Goal: Task Accomplishment & Management: Use online tool/utility

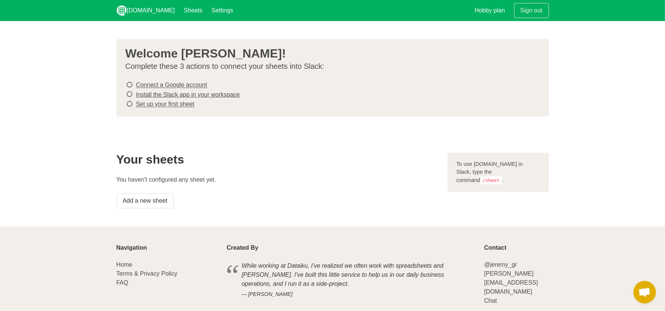
click at [129, 101] on icon at bounding box center [130, 104] width 7 height 10
click at [129, 102] on icon at bounding box center [130, 104] width 7 height 10
click at [153, 103] on link "Set up your first sheet" at bounding box center [165, 104] width 59 height 6
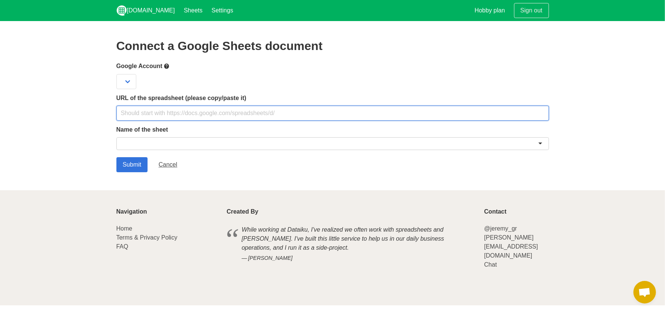
click at [155, 112] on input "text" at bounding box center [332, 113] width 433 height 15
click at [323, 116] on input "text" at bounding box center [332, 113] width 433 height 15
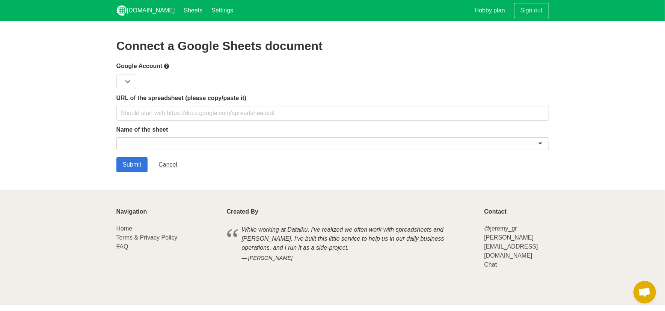
click at [325, 150] on div at bounding box center [332, 144] width 433 height 15
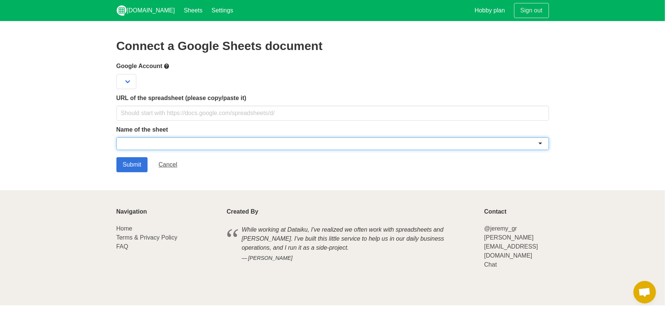
click at [325, 147] on div at bounding box center [332, 143] width 433 height 13
click at [542, 146] on div at bounding box center [332, 143] width 433 height 13
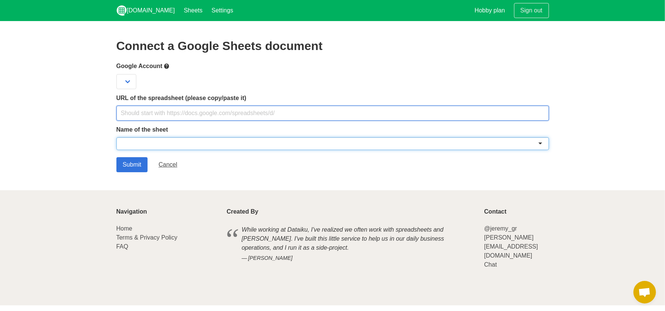
click at [225, 114] on input "text" at bounding box center [332, 113] width 433 height 15
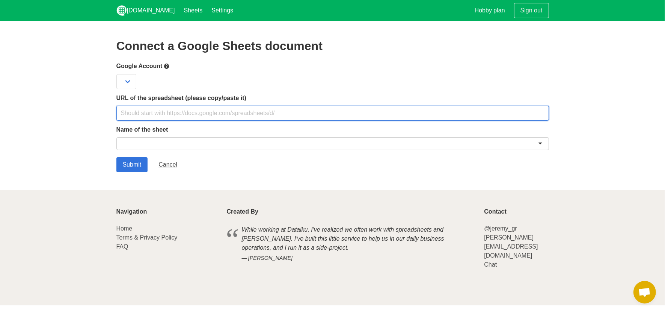
paste input "https://docs.google.com/spreadsheets/d/1bRX72_nTn5rETUPuBo7TkL9xwVKgghWomtXj6s-…"
type input "https://docs.google.com/spreadsheets/d/1bRX72_nTn5rETUPuBo7TkL9xwVKgghWomtXj6s-…"
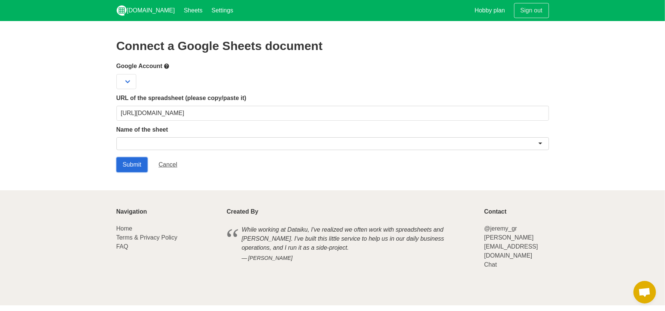
click at [135, 165] on input "Submit" at bounding box center [132, 164] width 32 height 15
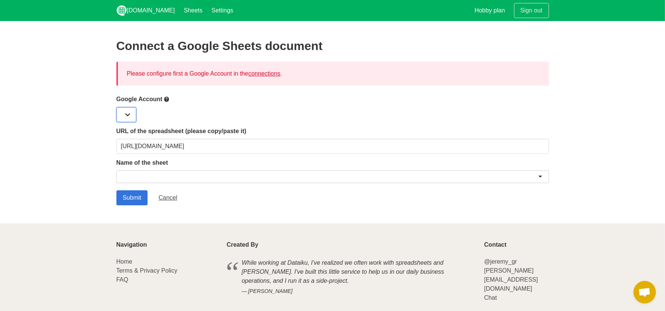
click at [129, 115] on select at bounding box center [126, 114] width 20 height 15
click at [130, 125] on form "Google Account URL of the spreadsheet (please copy/paste it) [URL][DOMAIN_NAME]…" at bounding box center [332, 150] width 433 height 110
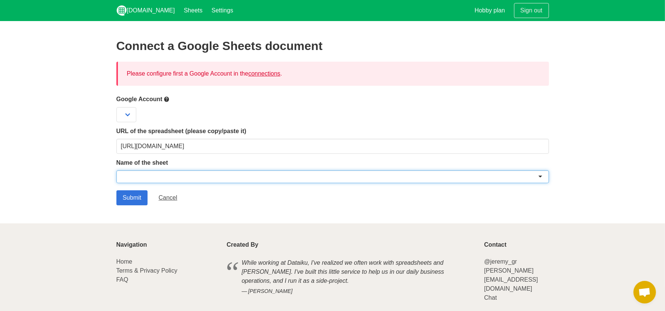
click at [157, 171] on div at bounding box center [332, 176] width 433 height 13
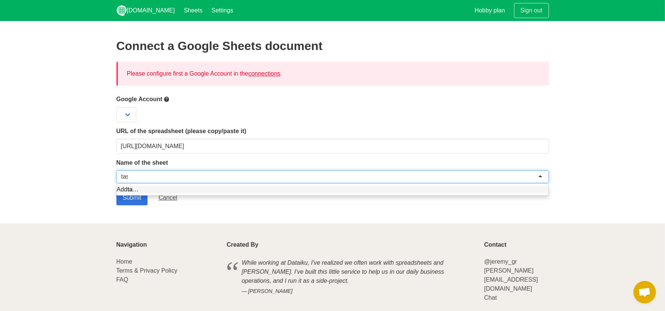
type input "task"
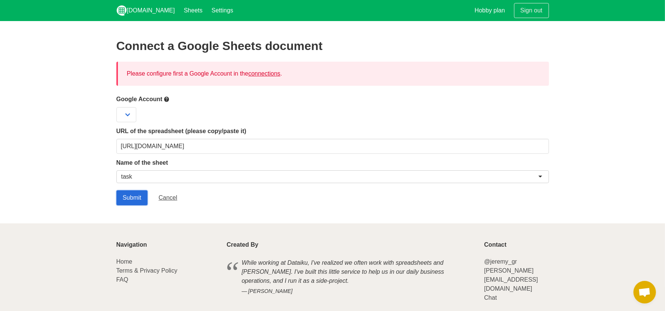
click at [131, 200] on input "Submit" at bounding box center [132, 197] width 32 height 15
click at [127, 115] on select at bounding box center [126, 114] width 20 height 15
click at [132, 121] on select at bounding box center [126, 114] width 20 height 15
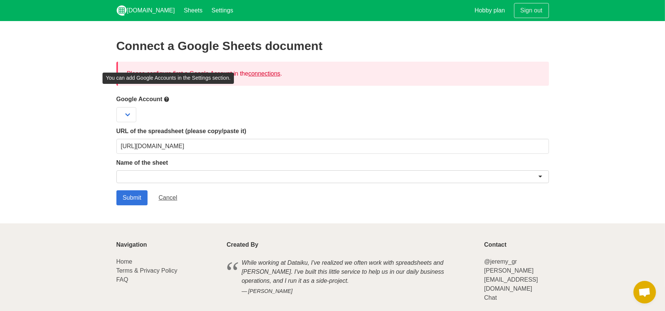
click at [169, 101] on icon at bounding box center [167, 99] width 6 height 9
click at [277, 77] on link "connections" at bounding box center [264, 73] width 32 height 6
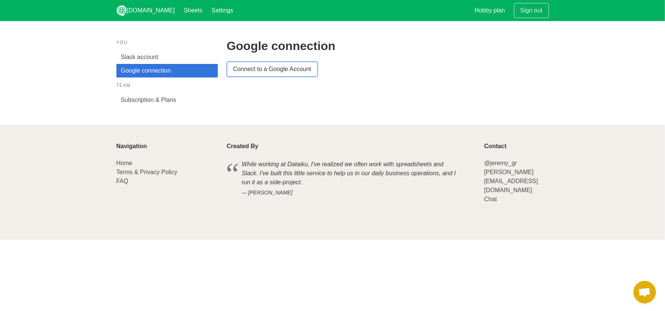
click at [252, 68] on link "Connect to a Google Account" at bounding box center [272, 69] width 91 height 15
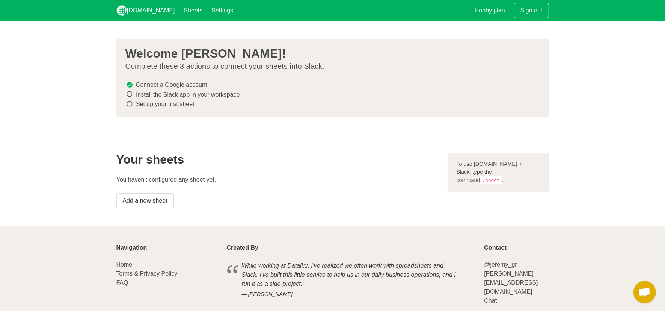
click at [148, 94] on link "Install the Slack app in your workspace" at bounding box center [188, 94] width 104 height 6
click at [172, 101] on link "Set up your first sheet" at bounding box center [165, 104] width 59 height 6
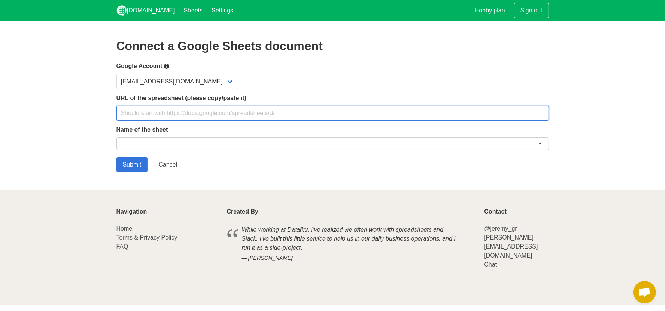
click at [207, 111] on input "text" at bounding box center [332, 113] width 433 height 15
paste input "[URL][DOMAIN_NAME]"
type input "[URL][DOMAIN_NAME]"
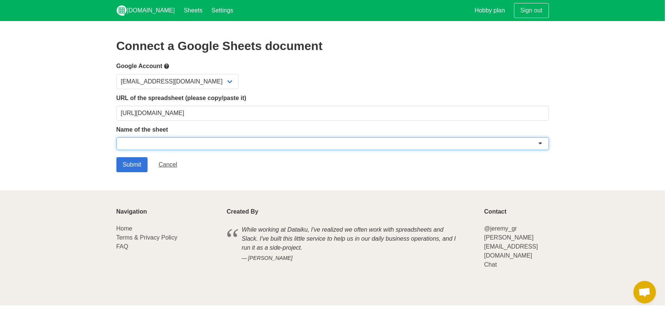
click at [178, 142] on div at bounding box center [332, 143] width 433 height 13
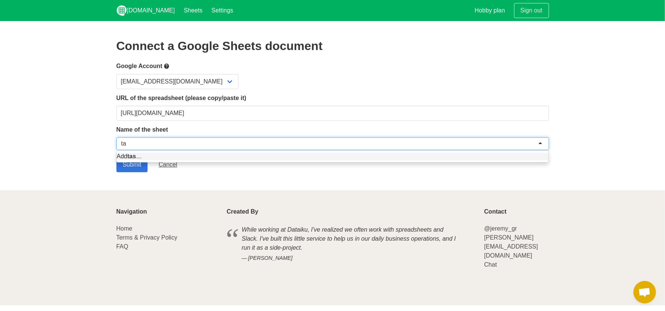
type input "t"
type input "designteamtask"
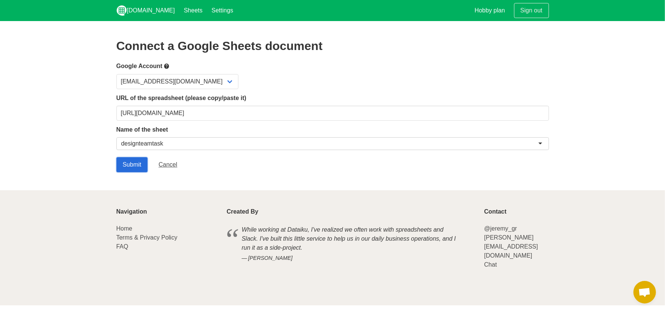
click at [134, 163] on input "Submit" at bounding box center [132, 164] width 32 height 15
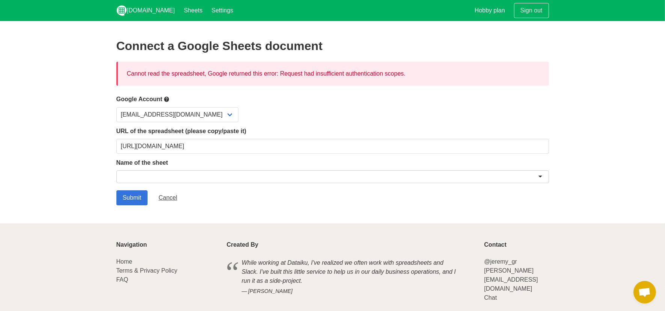
click at [168, 180] on div at bounding box center [332, 176] width 433 height 13
click at [239, 154] on form "Google Account erinc@planetexhibitions.com URL of the spreadsheet (please copy/…" at bounding box center [332, 150] width 433 height 110
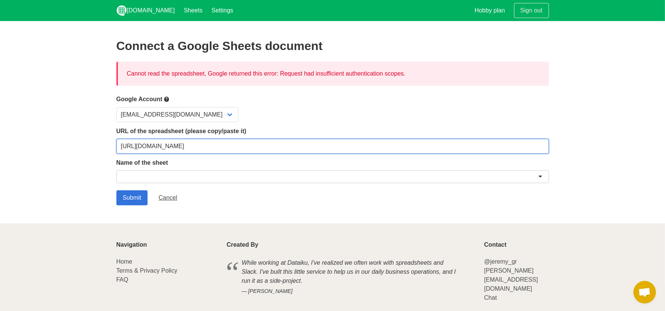
click at [239, 148] on input "https://docs.google.com/spreadsheets/d/1bRX72_nTn5rETUPuBo7TkL9xwVKgghWomtXj6s-…" at bounding box center [332, 146] width 433 height 15
click at [239, 148] on input "[URL][DOMAIN_NAME]" at bounding box center [332, 146] width 433 height 15
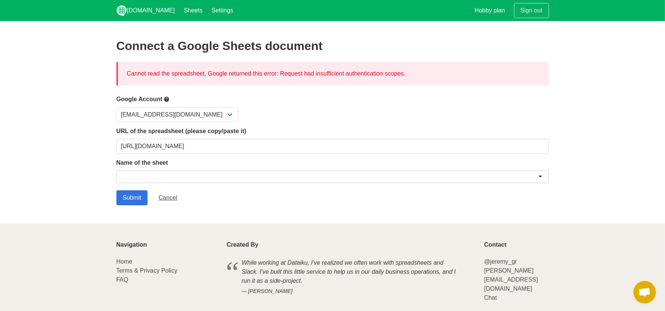
click at [245, 179] on div at bounding box center [332, 176] width 433 height 13
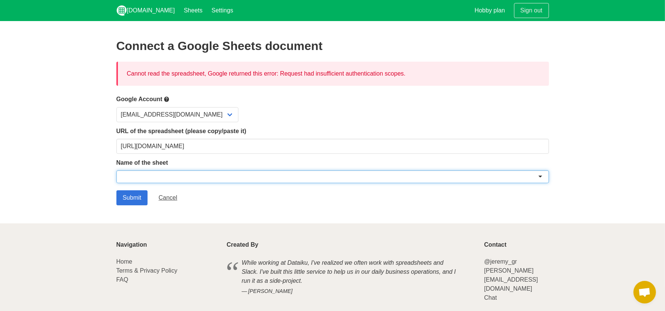
paste input "[URL][DOMAIN_NAME]"
type input "[URL][DOMAIN_NAME]"
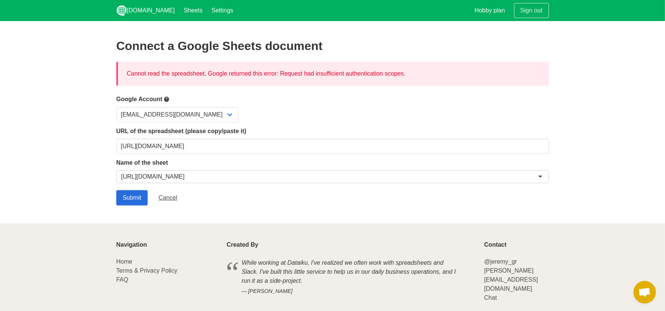
click at [138, 196] on input "Submit" at bounding box center [132, 197] width 32 height 15
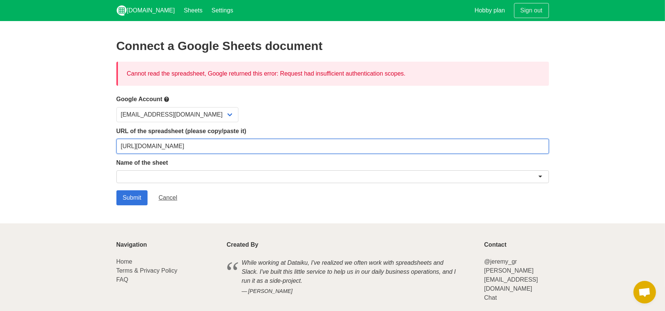
click at [179, 142] on input "[URL][DOMAIN_NAME]" at bounding box center [332, 146] width 433 height 15
click at [179, 142] on input "https://docs.google.com/spreadsheets/d/1bRX72_nTn5rETUPuBo7TkL9xwVKgghWomtXj6s-…" at bounding box center [332, 146] width 433 height 15
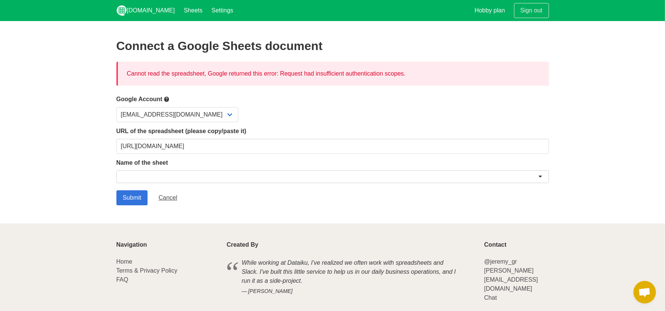
click at [138, 186] on form "Google Account erinc@planetexhibitions.com URL of the spreadsheet (please copy/…" at bounding box center [332, 150] width 433 height 110
click at [138, 192] on input "Submit" at bounding box center [132, 197] width 32 height 15
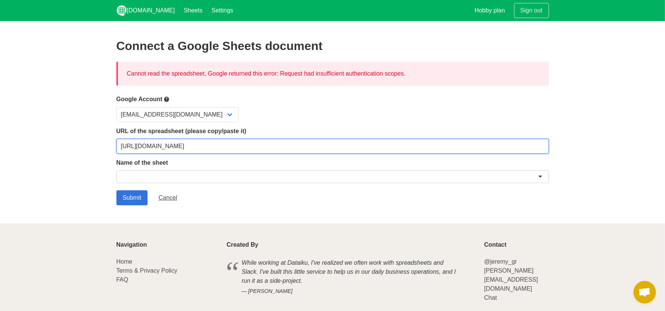
click at [155, 141] on input "[URL][DOMAIN_NAME]" at bounding box center [332, 146] width 433 height 15
drag, startPoint x: 141, startPoint y: 146, endPoint x: 99, endPoint y: 146, distance: 42.1
click at [99, 146] on section "Connect a Google Sheets document Cannot read the spreadsheet, Google returned t…" at bounding box center [332, 122] width 665 height 202
type input "[DOMAIN_NAME][URL]"
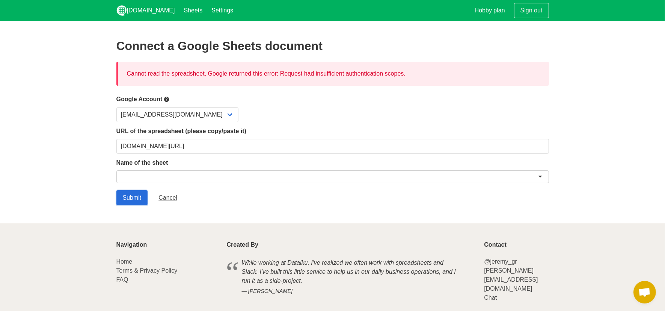
click at [133, 200] on input "Submit" at bounding box center [132, 197] width 32 height 15
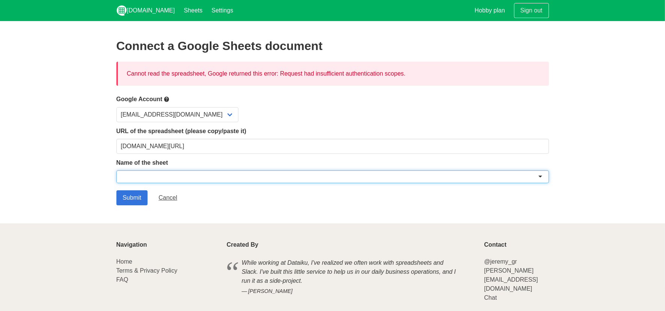
click at [177, 170] on div at bounding box center [332, 176] width 433 height 13
click at [177, 178] on div at bounding box center [332, 176] width 433 height 13
click at [164, 115] on select "[EMAIL_ADDRESS][DOMAIN_NAME]" at bounding box center [177, 114] width 122 height 15
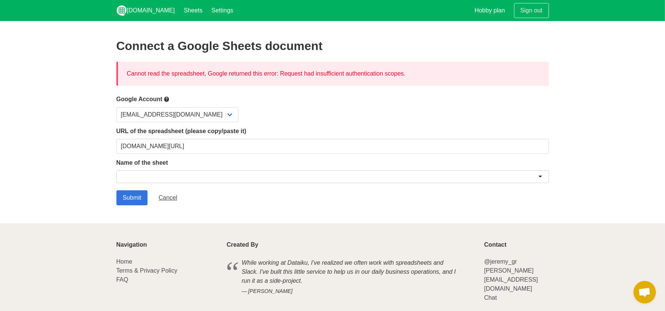
click at [177, 181] on div at bounding box center [332, 176] width 433 height 13
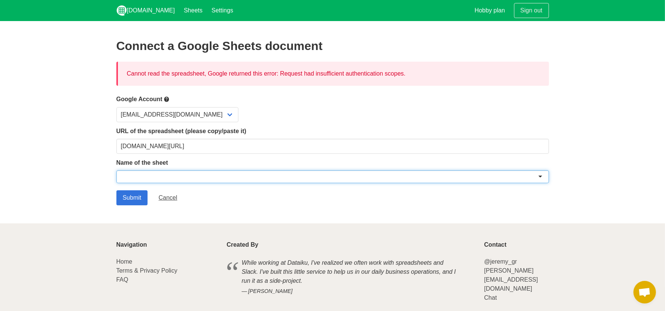
click at [183, 171] on div at bounding box center [332, 176] width 433 height 13
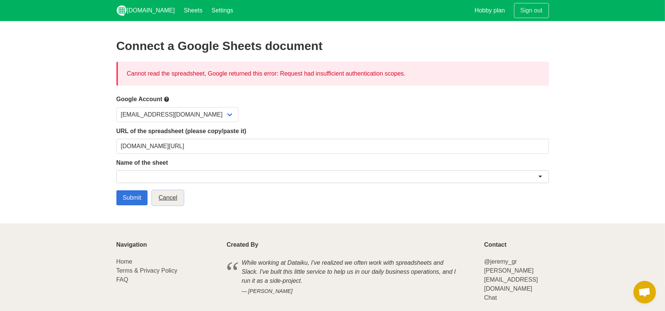
click at [174, 196] on link "Cancel" at bounding box center [168, 197] width 32 height 15
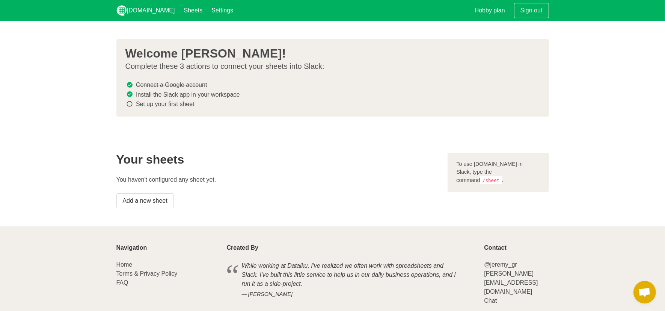
click at [177, 104] on link "Set up your first sheet" at bounding box center [165, 104] width 59 height 6
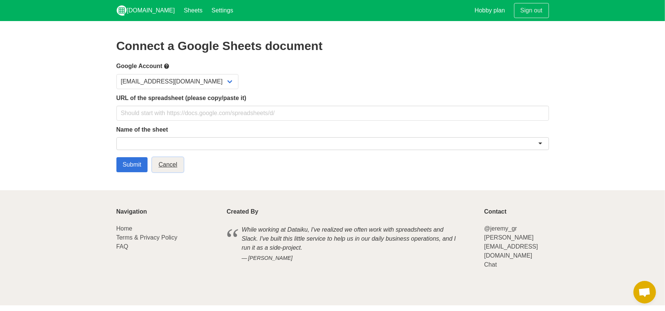
click at [165, 165] on link "Cancel" at bounding box center [168, 164] width 32 height 15
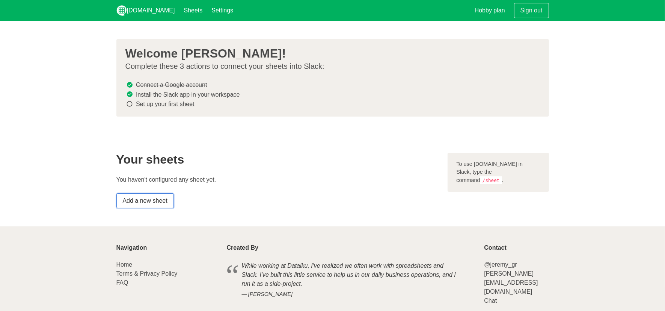
click at [155, 206] on link "Add a new sheet" at bounding box center [144, 200] width 57 height 15
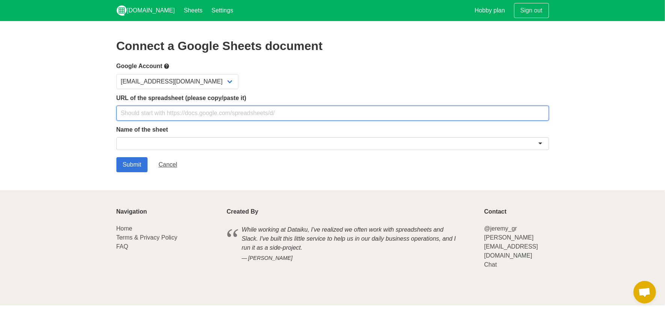
click at [161, 110] on input "text" at bounding box center [332, 113] width 433 height 15
paste input "[URL][DOMAIN_NAME]"
type input "[URL][DOMAIN_NAME]"
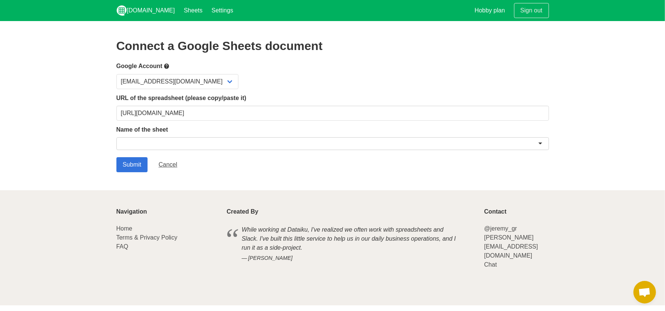
click at [160, 142] on div at bounding box center [332, 143] width 433 height 13
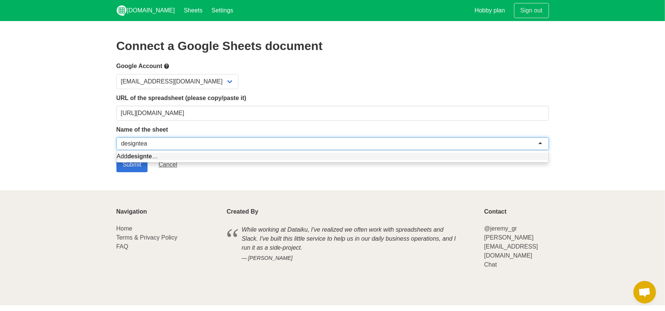
type input "designteam"
click at [158, 160] on div "Add designteam …" at bounding box center [333, 156] width 432 height 11
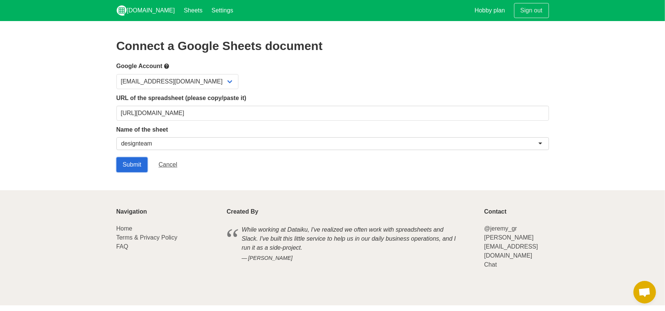
click at [135, 160] on input "Submit" at bounding box center [132, 164] width 32 height 15
